Goal: Information Seeking & Learning: Check status

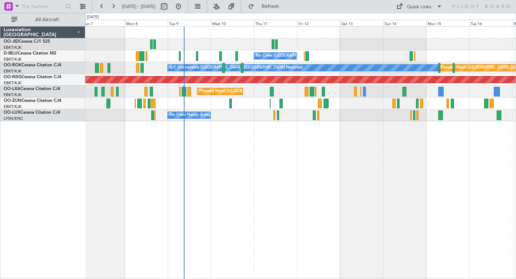
click at [355, 48] on div at bounding box center [300, 44] width 430 height 12
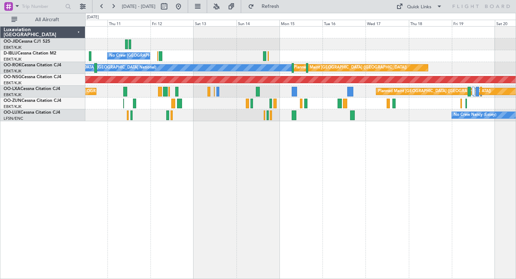
click at [279, 40] on div "No Crew [GEOGRAPHIC_DATA] ([GEOGRAPHIC_DATA] National) Planned Maint [GEOGRAPHI…" at bounding box center [300, 74] width 430 height 95
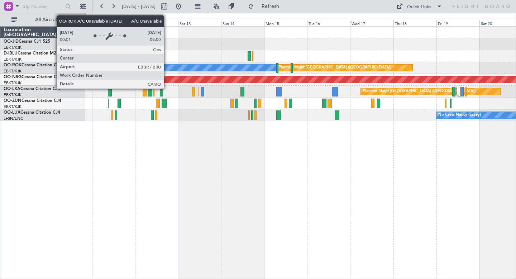
click at [167, 70] on div "A/C Unavailable [GEOGRAPHIC_DATA] ([GEOGRAPHIC_DATA] National)" at bounding box center [142, 68] width 272 height 6
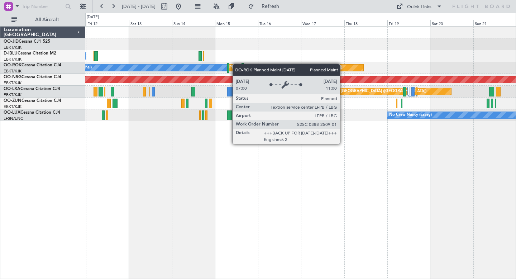
click at [235, 64] on div "No Crew [GEOGRAPHIC_DATA] ([GEOGRAPHIC_DATA] National) Planned Maint [GEOGRAPHI…" at bounding box center [300, 74] width 430 height 95
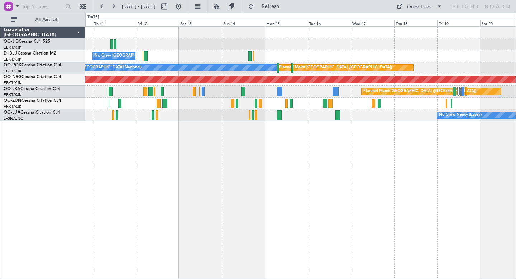
click at [166, 48] on div at bounding box center [300, 44] width 430 height 12
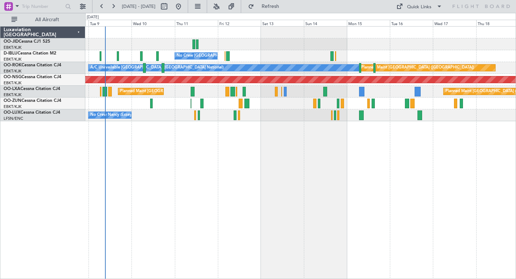
click at [255, 47] on div at bounding box center [300, 44] width 430 height 12
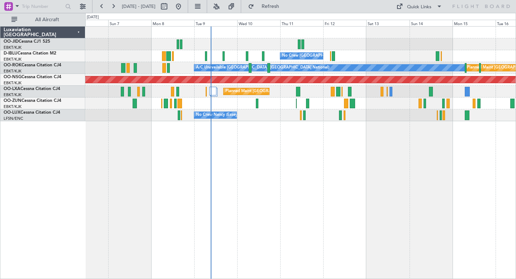
click at [333, 48] on div at bounding box center [300, 44] width 430 height 12
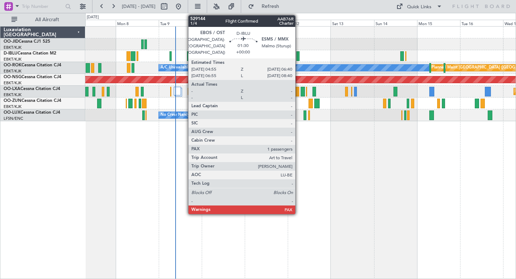
click at [299, 54] on div at bounding box center [297, 56] width 3 height 10
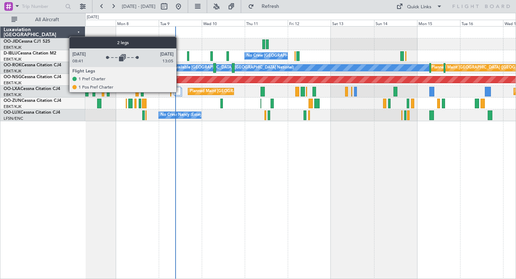
click at [180, 92] on div at bounding box center [177, 91] width 7 height 9
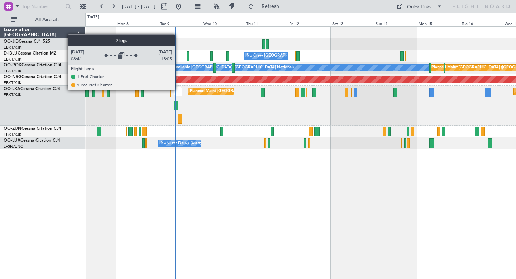
click at [178, 90] on div at bounding box center [177, 91] width 7 height 9
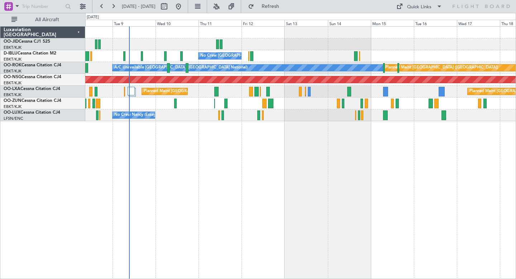
click at [368, 39] on div at bounding box center [300, 44] width 430 height 12
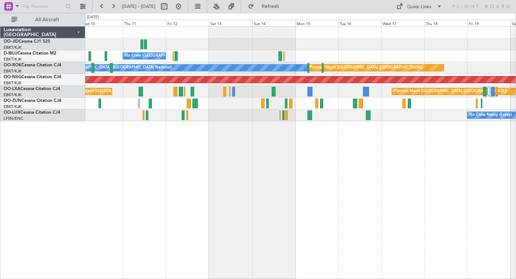
click at [420, 49] on div at bounding box center [300, 44] width 430 height 12
